Goal: Information Seeking & Learning: Learn about a topic

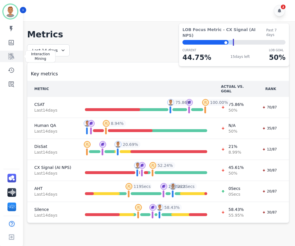
click at [12, 54] on icon "Sidebar" at bounding box center [11, 56] width 6 height 6
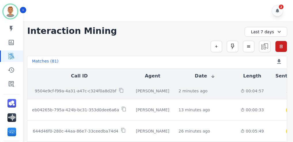
click at [106, 92] on p "9504e9cf-f99a-4a31-a47c-c324f0a8d2bf" at bounding box center [75, 91] width 81 height 6
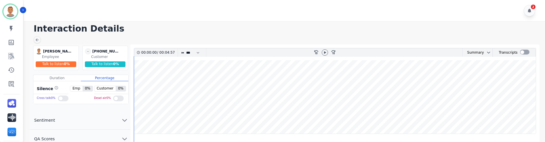
click at [66, 63] on span "0 %" at bounding box center [67, 64] width 6 height 4
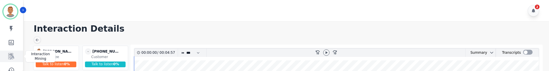
scroll to position [29, 0]
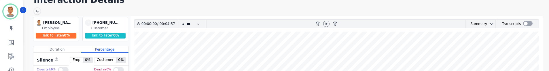
click at [295, 46] on wave at bounding box center [336, 69] width 404 height 74
click at [295, 24] on icon at bounding box center [327, 23] width 2 height 3
drag, startPoint x: 336, startPoint y: 46, endPoint x: 191, endPoint y: 36, distance: 144.9
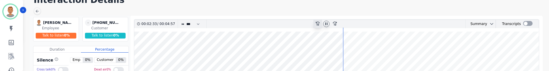
click at [295, 22] on icon "rewind-10" at bounding box center [317, 23] width 5 height 5
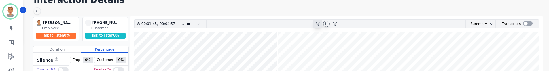
click at [295, 22] on icon "rewind-10" at bounding box center [317, 23] width 5 height 5
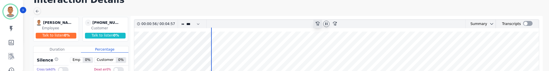
click at [295, 22] on icon "rewind-10" at bounding box center [317, 23] width 5 height 5
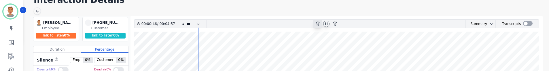
click at [295, 22] on icon "rewind-10" at bounding box center [317, 23] width 5 height 5
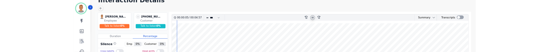
scroll to position [58, 0]
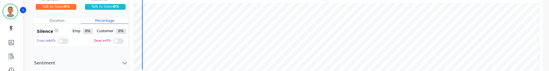
click at [58, 41] on div at bounding box center [63, 41] width 11 height 6
click at [115, 40] on div at bounding box center [118, 41] width 11 height 6
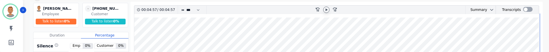
scroll to position [29, 0]
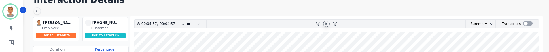
click at [295, 24] on icon at bounding box center [326, 24] width 5 height 5
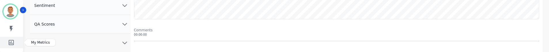
scroll to position [144, 0]
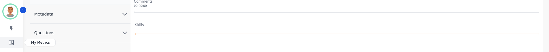
click at [10, 42] on icon "Sidebar" at bounding box center [11, 42] width 5 height 5
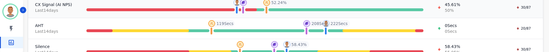
scroll to position [166, 0]
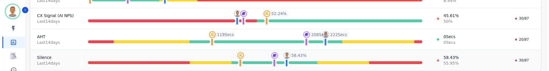
scroll to position [145, 0]
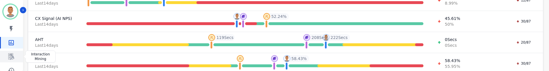
click at [13, 53] on icon "Sidebar" at bounding box center [11, 56] width 6 height 6
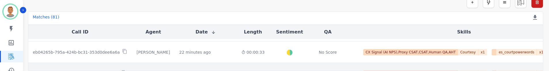
scroll to position [29, 0]
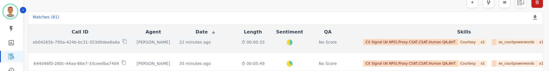
click at [86, 48] on td "eb04265b-795a-424b-bc31-353d0dee6a6a" at bounding box center [80, 41] width 104 height 21
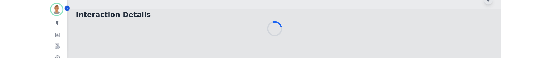
scroll to position [44, 0]
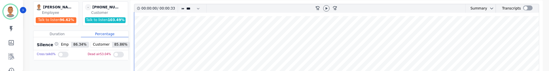
click at [60, 54] on div at bounding box center [63, 55] width 11 height 6
click at [117, 57] on div at bounding box center [118, 55] width 11 height 6
drag, startPoint x: 328, startPoint y: 8, endPoint x: 325, endPoint y: 12, distance: 5.1
click at [295, 9] on icon at bounding box center [326, 8] width 5 height 5
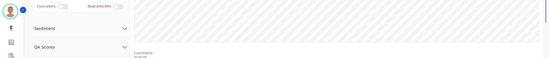
scroll to position [102, 0]
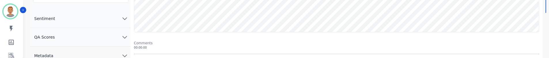
click at [126, 17] on icon "chevron down" at bounding box center [124, 18] width 7 height 7
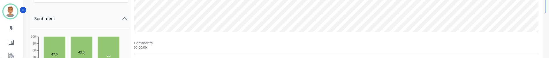
scroll to position [131, 0]
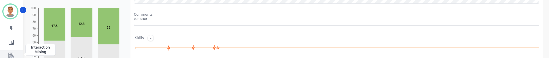
click at [14, 53] on link "Sidebar" at bounding box center [12, 57] width 22 height 12
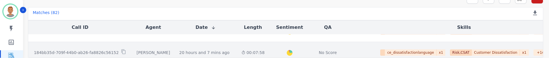
scroll to position [259, 0]
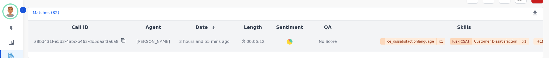
click at [121, 40] on icon at bounding box center [123, 41] width 4 height 5
click at [274, 47] on div "Created with Highcharts 10.2.0 Overall Positive: 31.9 ( 31.9 )% Neutral: 60.7 (…" at bounding box center [289, 41] width 31 height 21
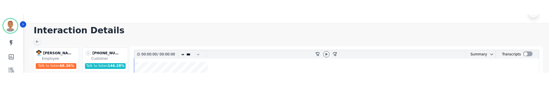
scroll to position [49, 0]
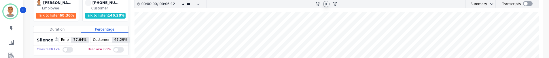
click at [295, 3] on icon at bounding box center [326, 4] width 5 height 5
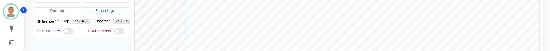
scroll to position [58, 0]
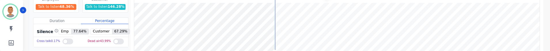
click at [242, 3] on wave at bounding box center [337, 40] width 406 height 74
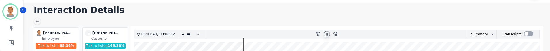
scroll to position [29, 0]
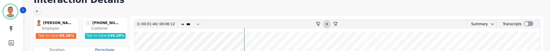
click at [295, 24] on icon at bounding box center [327, 23] width 2 height 3
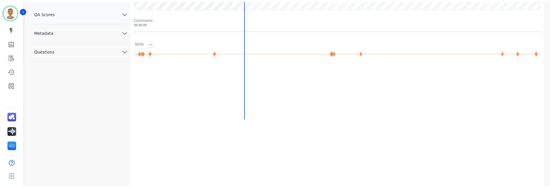
scroll to position [122, 0]
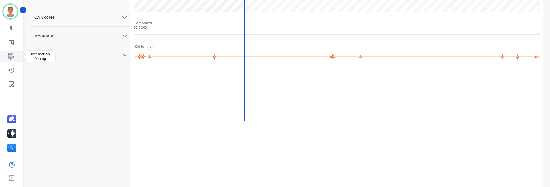
click at [10, 58] on icon "Sidebar" at bounding box center [11, 56] width 7 height 7
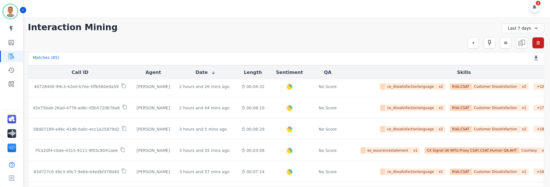
scroll to position [46, 0]
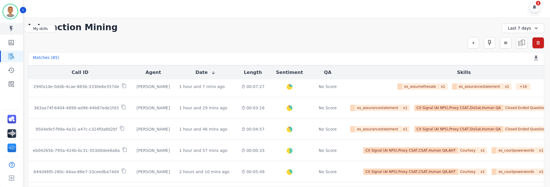
click at [12, 29] on icon "Sidebar" at bounding box center [11, 28] width 7 height 7
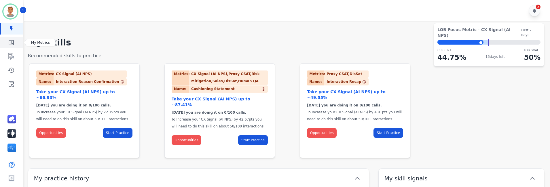
click at [10, 42] on icon "Sidebar" at bounding box center [11, 42] width 5 height 5
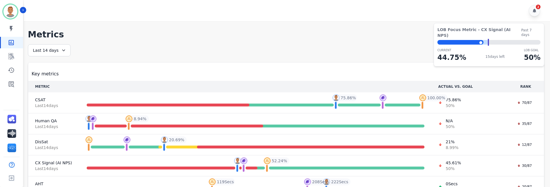
click at [62, 50] on icon at bounding box center [64, 50] width 6 height 6
click at [54, 98] on li "Last 30 days" at bounding box center [53, 99] width 29 height 6
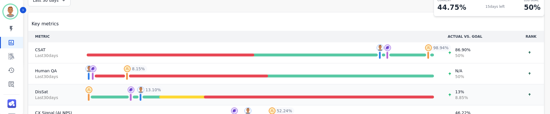
scroll to position [58, 0]
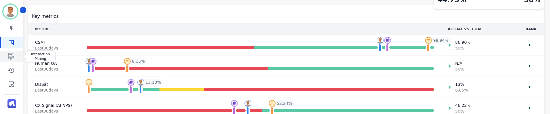
click at [13, 55] on icon "Sidebar" at bounding box center [11, 56] width 6 height 6
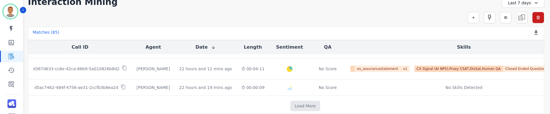
scroll to position [382, 0]
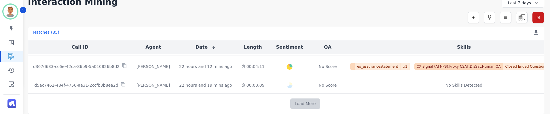
click at [290, 100] on button "Load More" at bounding box center [305, 103] width 30 height 10
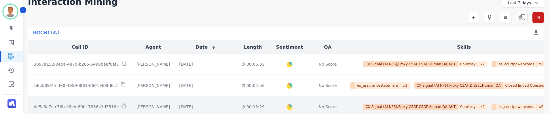
scroll to position [811, 0]
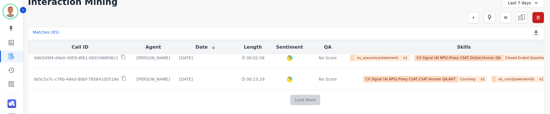
click at [290, 97] on button "Load More" at bounding box center [305, 100] width 30 height 10
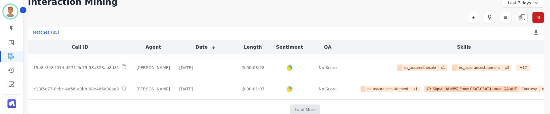
scroll to position [1238, 0]
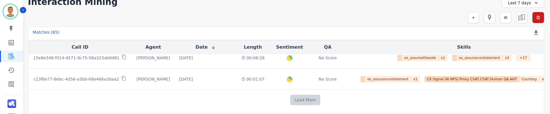
click at [290, 97] on button "Load More" at bounding box center [305, 100] width 30 height 10
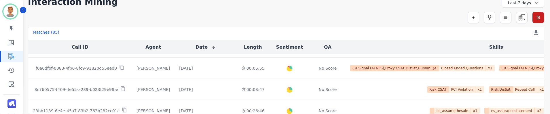
scroll to position [1666, 0]
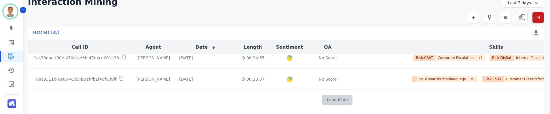
click at [295, 97] on button "Load More" at bounding box center [337, 100] width 30 height 10
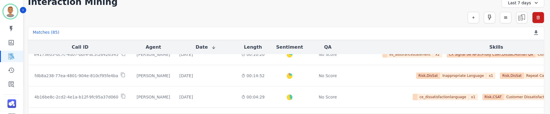
scroll to position [1772, 0]
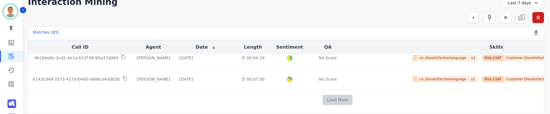
click at [295, 98] on button "Load More" at bounding box center [337, 100] width 30 height 10
click at [295, 97] on button "Load More" at bounding box center [337, 100] width 30 height 10
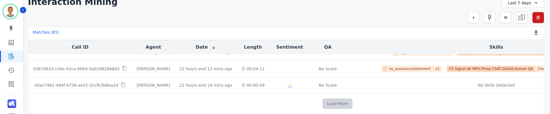
scroll to position [2097, 0]
click at [295, 103] on button "Load More" at bounding box center [337, 103] width 30 height 10
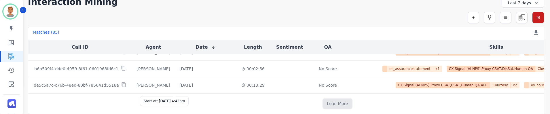
scroll to position [2425, 0]
click at [12, 85] on icon "Sidebar" at bounding box center [11, 84] width 7 height 7
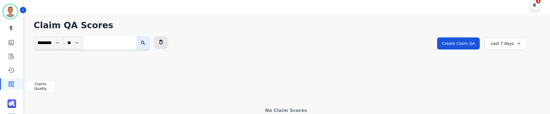
scroll to position [6, 0]
click at [295, 43] on div "Last 7 days" at bounding box center [505, 43] width 43 height 12
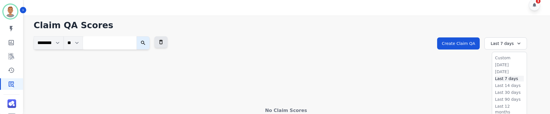
click at [295, 78] on li "Last 7 days" at bounding box center [509, 79] width 29 height 6
click at [295, 45] on div "Last 7 days" at bounding box center [505, 43] width 43 height 12
click at [295, 91] on li "Last 30 days" at bounding box center [509, 93] width 29 height 6
click at [295, 46] on icon at bounding box center [520, 44] width 6 height 6
click at [12, 71] on icon "Sidebar" at bounding box center [11, 70] width 7 height 7
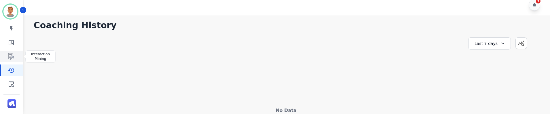
click at [7, 57] on link "Sidebar" at bounding box center [12, 57] width 22 height 12
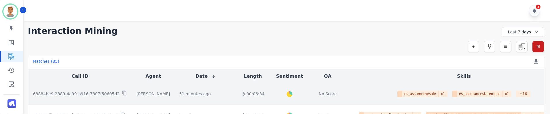
click at [174, 101] on td "51 minutes ago Start at: [DATE] 4:39pm" at bounding box center [205, 93] width 62 height 21
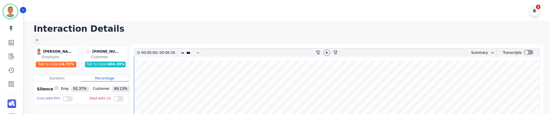
click at [62, 98] on div at bounding box center [67, 99] width 11 height 6
click at [116, 100] on div at bounding box center [118, 99] width 11 height 6
click at [295, 54] on icon at bounding box center [326, 52] width 5 height 5
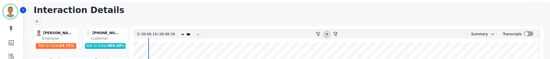
scroll to position [29, 0]
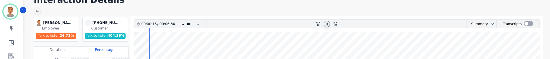
click at [65, 37] on span "24.73 %" at bounding box center [67, 35] width 14 height 4
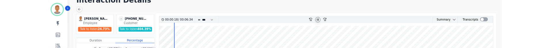
scroll to position [58, 0]
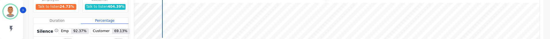
click at [60, 20] on div "Duration" at bounding box center [56, 21] width 47 height 6
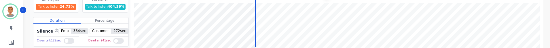
click at [67, 40] on div at bounding box center [69, 41] width 11 height 6
click at [116, 42] on div at bounding box center [118, 41] width 11 height 6
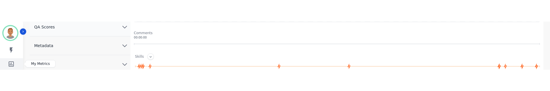
scroll to position [144, 0]
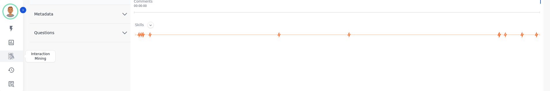
click at [11, 56] on icon "Sidebar" at bounding box center [11, 56] width 6 height 6
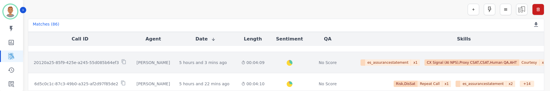
scroll to position [263, 0]
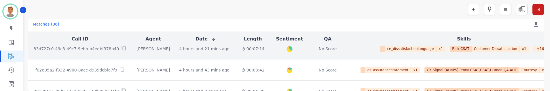
click at [199, 57] on td "4 hours and 21 mins ago Start at: [DATE] 1:28pm" at bounding box center [205, 48] width 62 height 21
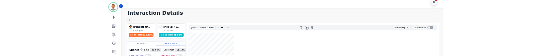
scroll to position [37, 0]
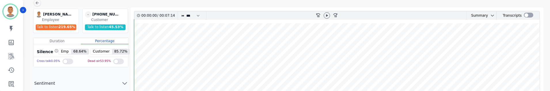
click at [65, 63] on div at bounding box center [67, 62] width 11 height 6
click at [295, 16] on icon at bounding box center [327, 15] width 2 height 3
click at [117, 62] on div at bounding box center [118, 62] width 11 height 6
drag, startPoint x: 107, startPoint y: 91, endPoint x: 108, endPoint y: 78, distance: 12.7
click at [109, 75] on button "Sentiment" at bounding box center [80, 83] width 101 height 19
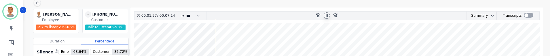
click at [295, 14] on icon at bounding box center [326, 15] width 5 height 5
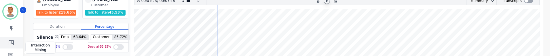
scroll to position [66, 0]
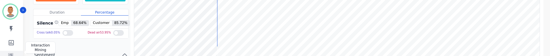
click at [14, 53] on icon "Sidebar" at bounding box center [11, 56] width 7 height 7
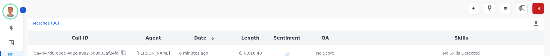
scroll to position [50, 0]
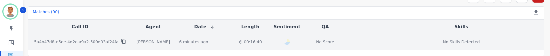
click at [121, 43] on icon at bounding box center [123, 41] width 5 height 5
click at [132, 43] on td "[PERSON_NAME]" at bounding box center [153, 42] width 43 height 16
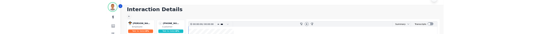
scroll to position [50, 0]
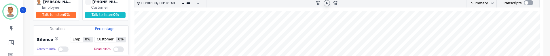
click at [295, 3] on icon at bounding box center [327, 3] width 2 height 3
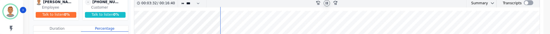
drag, startPoint x: 220, startPoint y: 17, endPoint x: 171, endPoint y: 19, distance: 49.0
click at [295, 3] on div "rewind-10" at bounding box center [318, 3] width 9 height 8
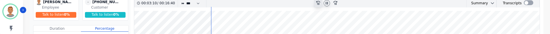
click at [295, 3] on div "rewind-10" at bounding box center [318, 3] width 9 height 8
click at [295, 3] on icon "rewind-10" at bounding box center [317, 2] width 5 height 5
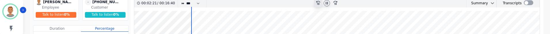
click at [295, 3] on icon "rewind-10" at bounding box center [317, 2] width 5 height 5
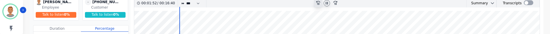
click at [295, 3] on icon "rewind-10" at bounding box center [317, 2] width 5 height 5
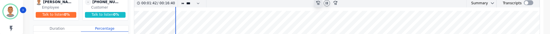
click at [295, 3] on icon at bounding box center [318, 3] width 4 height 4
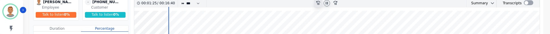
click at [295, 4] on icon "rewind-10" at bounding box center [317, 2] width 5 height 5
click at [295, 4] on icon at bounding box center [318, 3] width 4 height 4
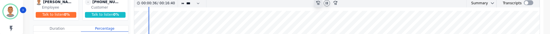
click at [295, 4] on icon at bounding box center [318, 3] width 4 height 4
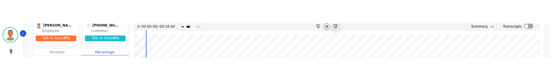
scroll to position [25, 0]
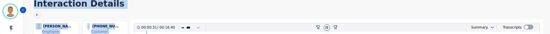
click at [295, 26] on div at bounding box center [327, 27] width 6 height 6
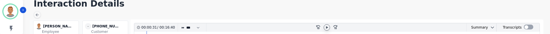
click at [295, 26] on icon at bounding box center [326, 27] width 5 height 5
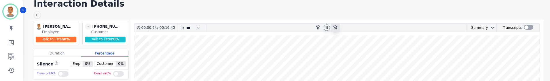
click at [295, 26] on icon at bounding box center [335, 27] width 4 height 4
click at [295, 27] on icon "fast-forward-10" at bounding box center [335, 27] width 5 height 5
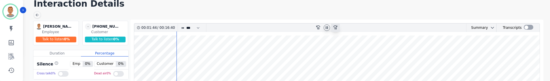
click at [295, 27] on icon at bounding box center [335, 27] width 4 height 4
drag, startPoint x: 249, startPoint y: 53, endPoint x: 260, endPoint y: 53, distance: 11.2
click at [260, 53] on wave at bounding box center [337, 72] width 406 height 74
drag, startPoint x: 261, startPoint y: 54, endPoint x: 286, endPoint y: 57, distance: 24.9
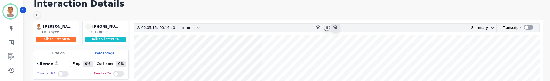
click at [295, 26] on icon "fast-forward-10" at bounding box center [335, 27] width 5 height 5
click at [295, 24] on div "fast-forward-10" at bounding box center [335, 28] width 9 height 8
click at [295, 27] on icon "fast-forward-10" at bounding box center [335, 27] width 5 height 5
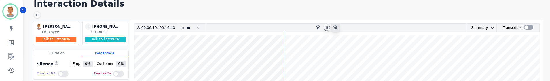
click at [295, 27] on icon "fast-forward-10" at bounding box center [335, 27] width 5 height 5
click at [295, 26] on icon at bounding box center [335, 27] width 4 height 4
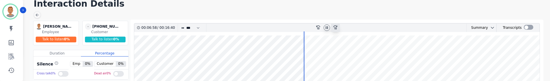
click at [295, 26] on icon "fast-forward-10" at bounding box center [335, 27] width 5 height 5
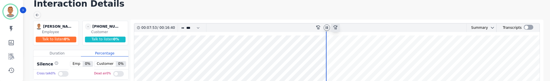
click at [295, 26] on icon "fast-forward-10" at bounding box center [335, 27] width 5 height 5
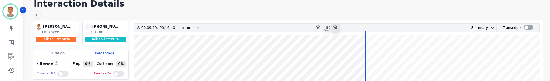
click at [295, 26] on icon at bounding box center [335, 27] width 4 height 4
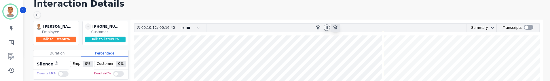
click at [295, 26] on div "fast-forward-10" at bounding box center [335, 28] width 9 height 8
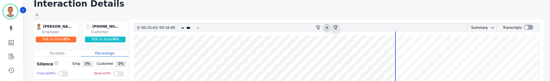
click at [295, 26] on div "fast-forward-10" at bounding box center [335, 28] width 9 height 8
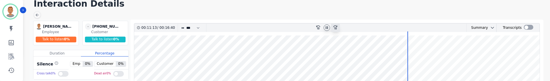
click at [295, 26] on div "fast-forward-10" at bounding box center [335, 28] width 9 height 8
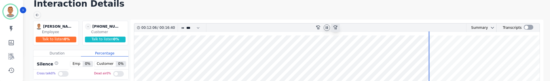
click at [295, 26] on div "fast-forward-10" at bounding box center [335, 28] width 9 height 8
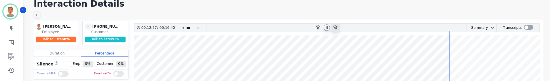
click at [295, 26] on div "fast-forward-10" at bounding box center [335, 28] width 9 height 8
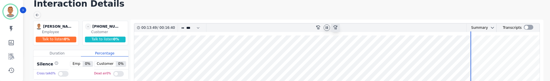
click at [295, 26] on div "fast-forward-10" at bounding box center [335, 28] width 9 height 8
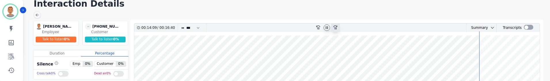
click at [295, 26] on div "fast-forward-10" at bounding box center [335, 28] width 9 height 8
click at [58, 75] on div at bounding box center [63, 74] width 11 height 6
click at [115, 73] on div at bounding box center [118, 74] width 11 height 6
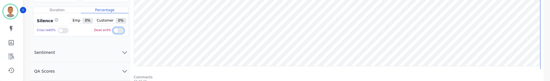
scroll to position [83, 0]
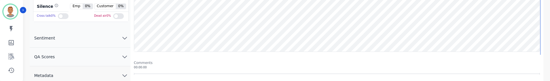
click at [121, 57] on icon "chevron down" at bounding box center [124, 56] width 7 height 7
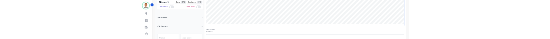
scroll to position [25, 0]
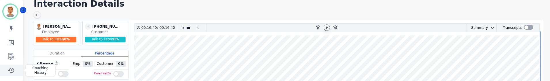
click at [11, 69] on icon "Sidebar" at bounding box center [11, 70] width 7 height 7
